Goal: Go to known website: Access a specific website the user already knows

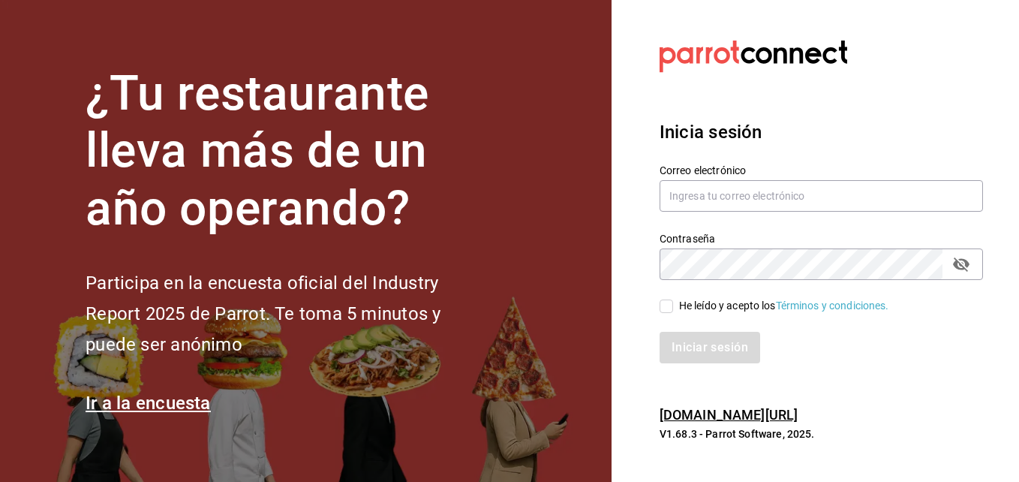
click at [742, 413] on link "[DOMAIN_NAME][URL]" at bounding box center [728, 415] width 138 height 16
